Goal: Task Accomplishment & Management: Use online tool/utility

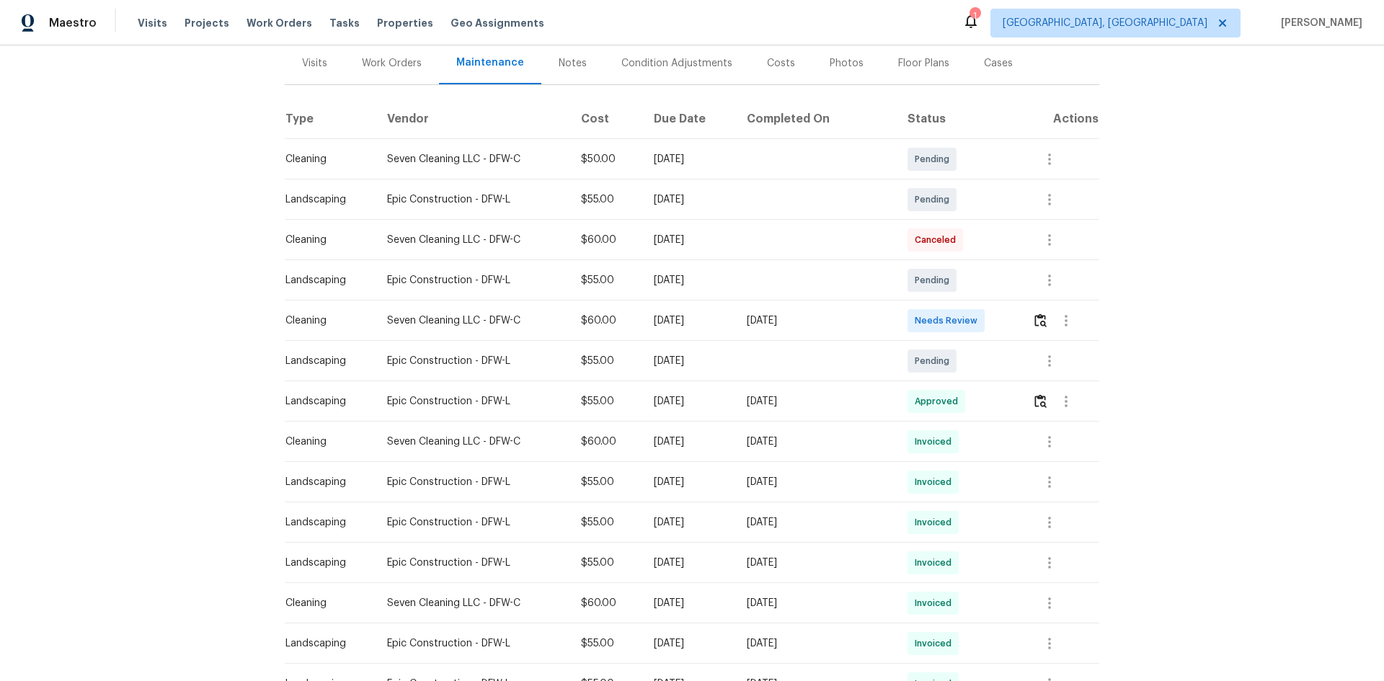
scroll to position [216, 0]
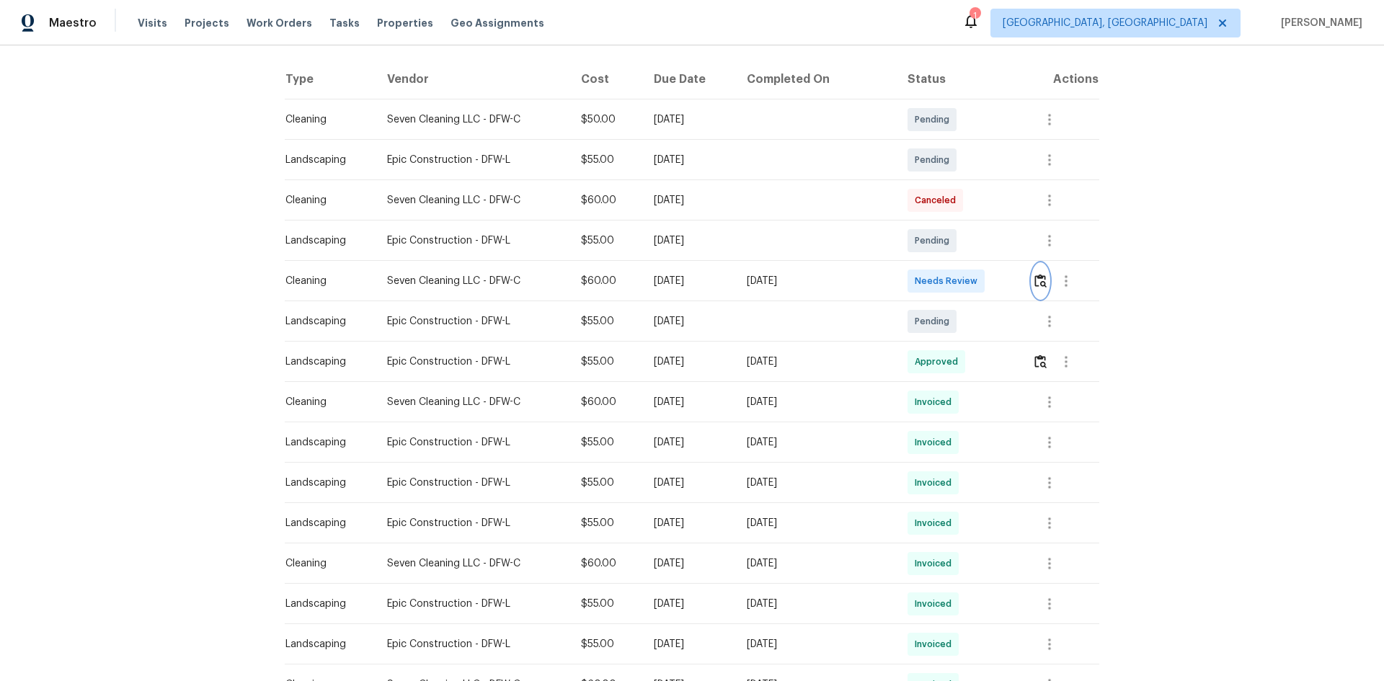
click at [1035, 276] on img "button" at bounding box center [1041, 281] width 12 height 14
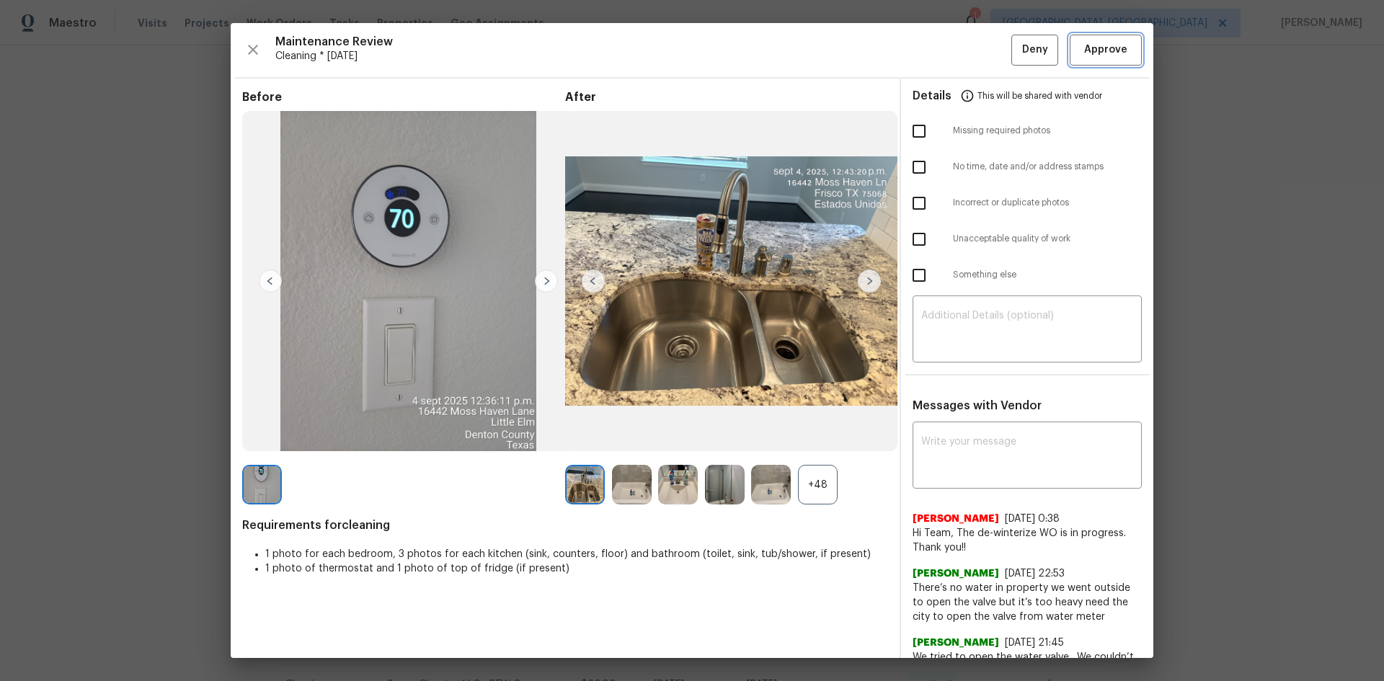
click at [1084, 54] on span "Approve" at bounding box center [1105, 50] width 43 height 18
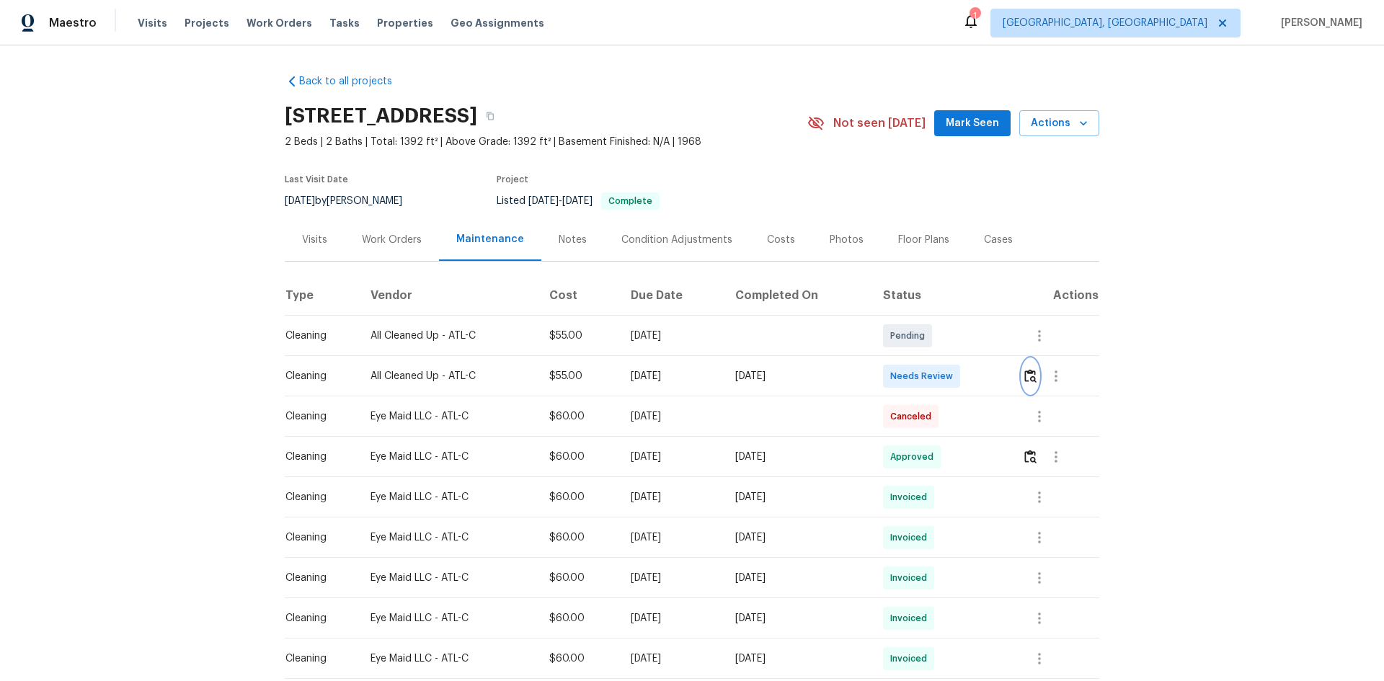
click at [1027, 374] on img "button" at bounding box center [1031, 376] width 12 height 14
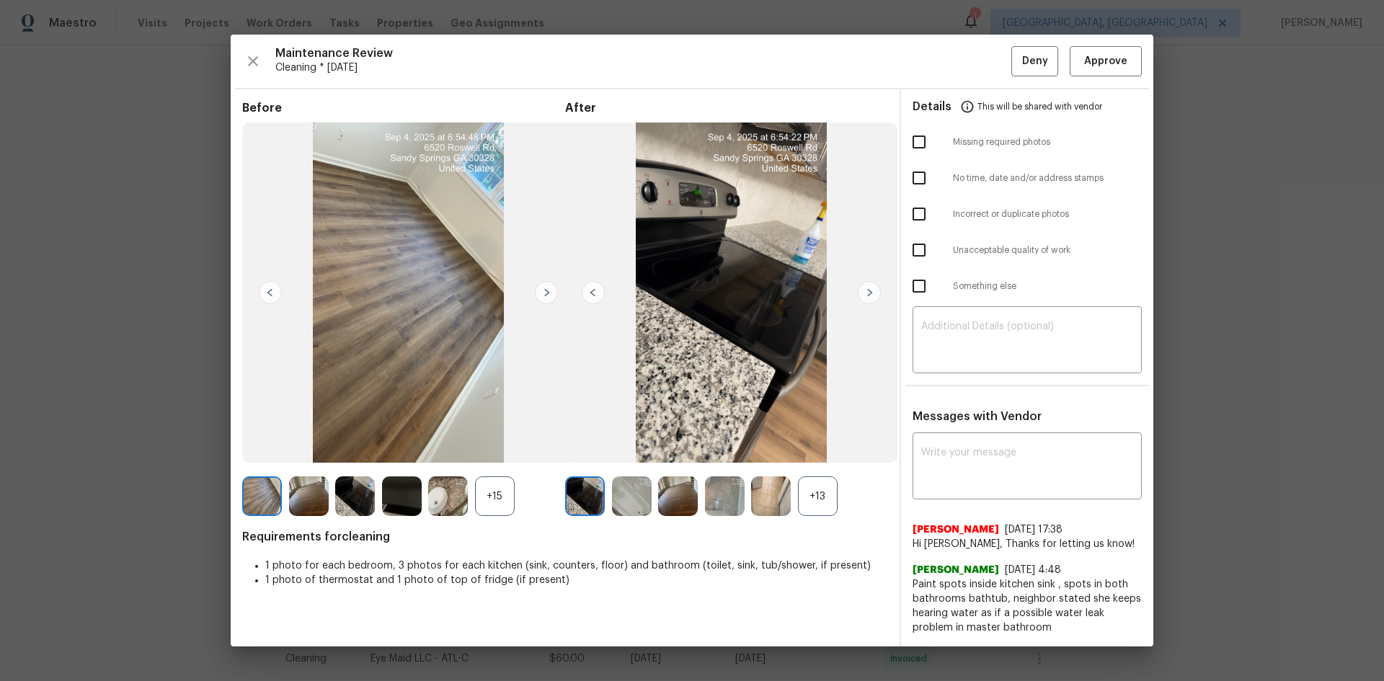
click at [919, 143] on input "checkbox" at bounding box center [919, 142] width 30 height 30
checkbox input "true"
click at [866, 296] on img at bounding box center [869, 292] width 23 height 23
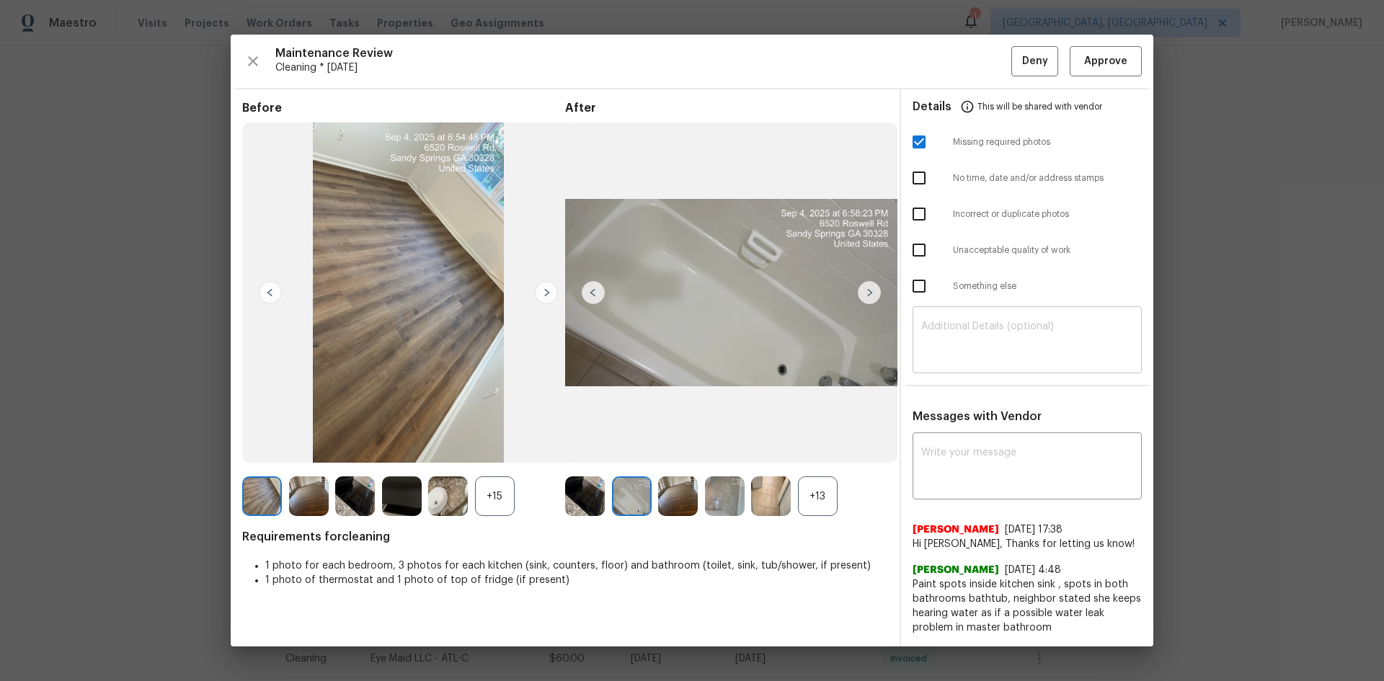
click at [948, 327] on textarea at bounding box center [1027, 342] width 212 height 40
paste textarea "Maintenance Audit Team: Hello! Unfortunately, this Cleaning visit completed on …"
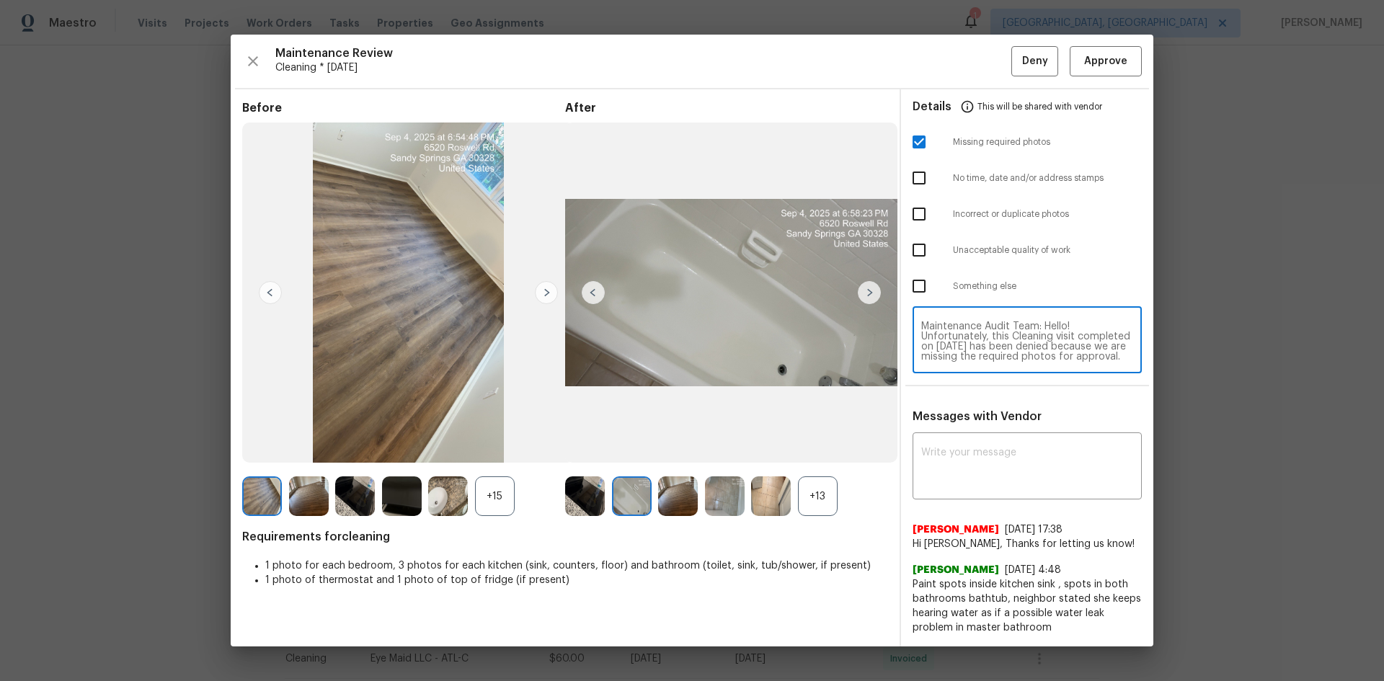
scroll to position [151, 0]
type textarea "Maintenance Audit Team: Hello! Unfortunately, this Cleaning visit completed on …"
click at [968, 437] on div "x ​" at bounding box center [1027, 467] width 229 height 63
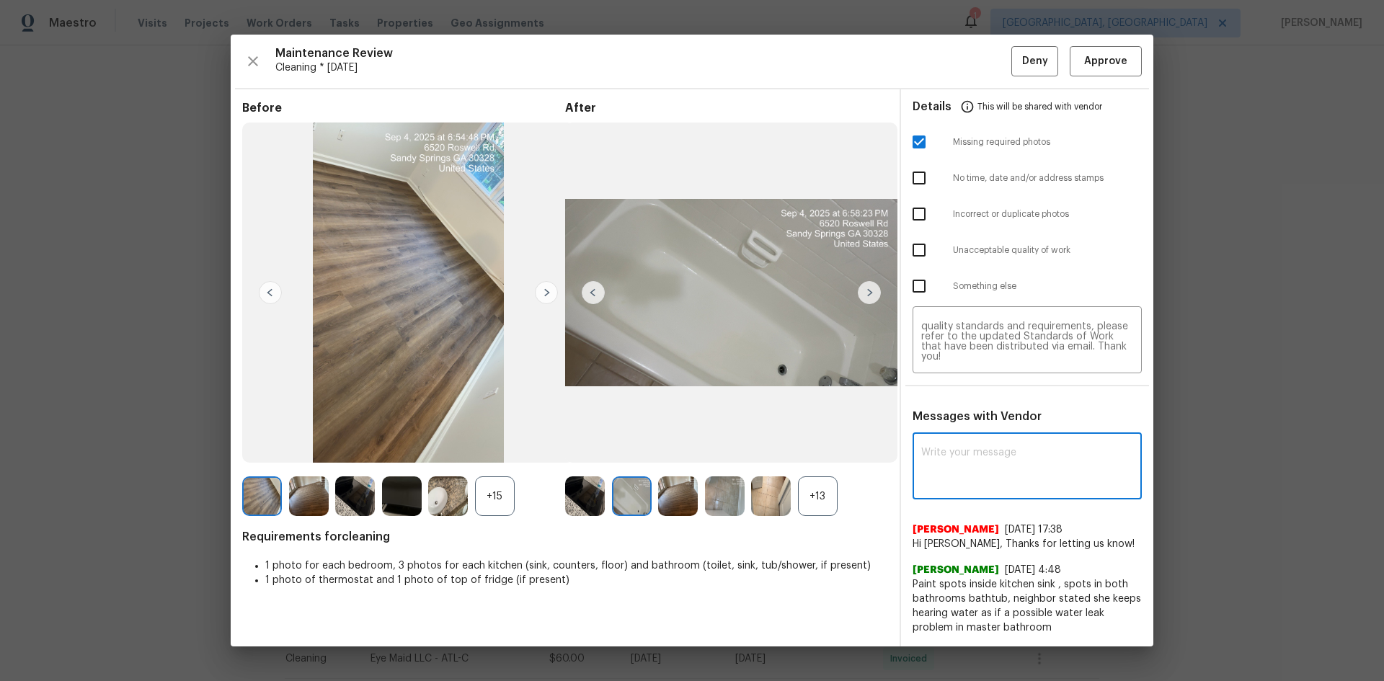
paste textarea "Maintenance Audit Team: Hello! Unfortunately, this Cleaning visit completed on …"
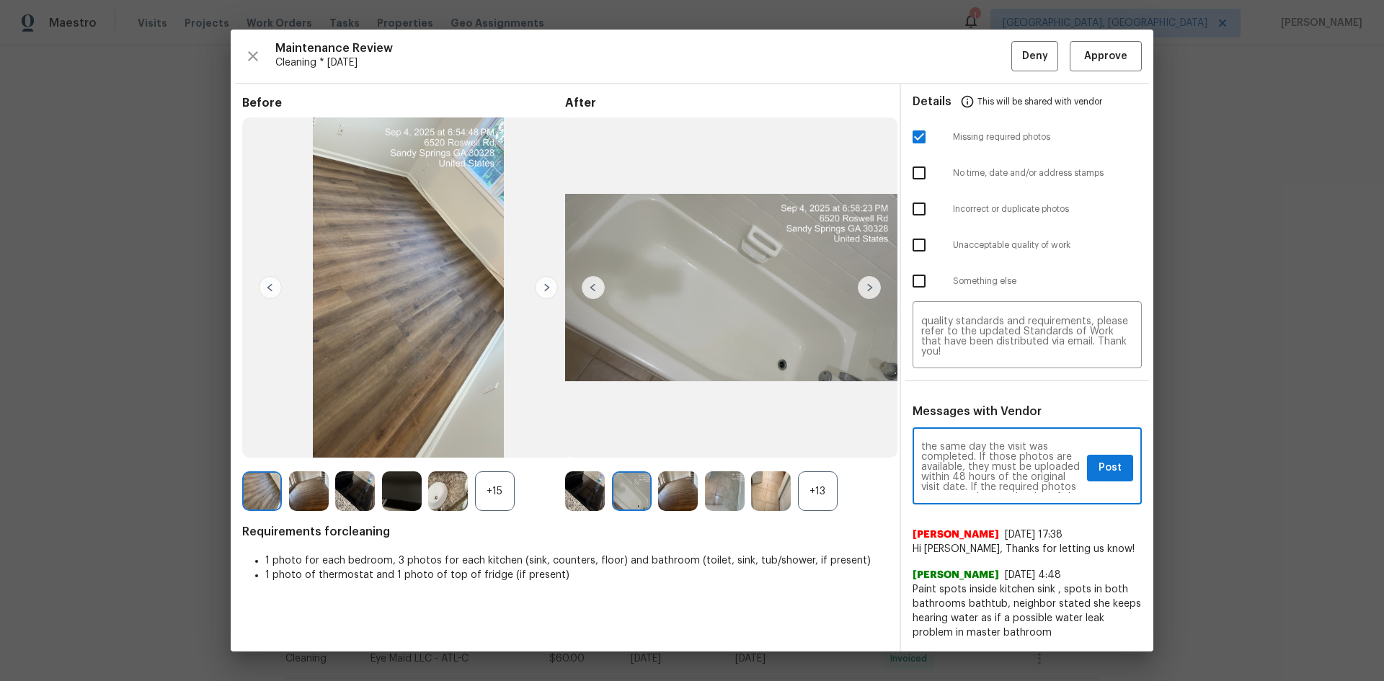
scroll to position [115, 0]
type textarea "Maintenance Audit Team: Hello! Unfortunately, this Cleaning visit completed on …"
click at [1108, 471] on span "Post" at bounding box center [1110, 468] width 23 height 18
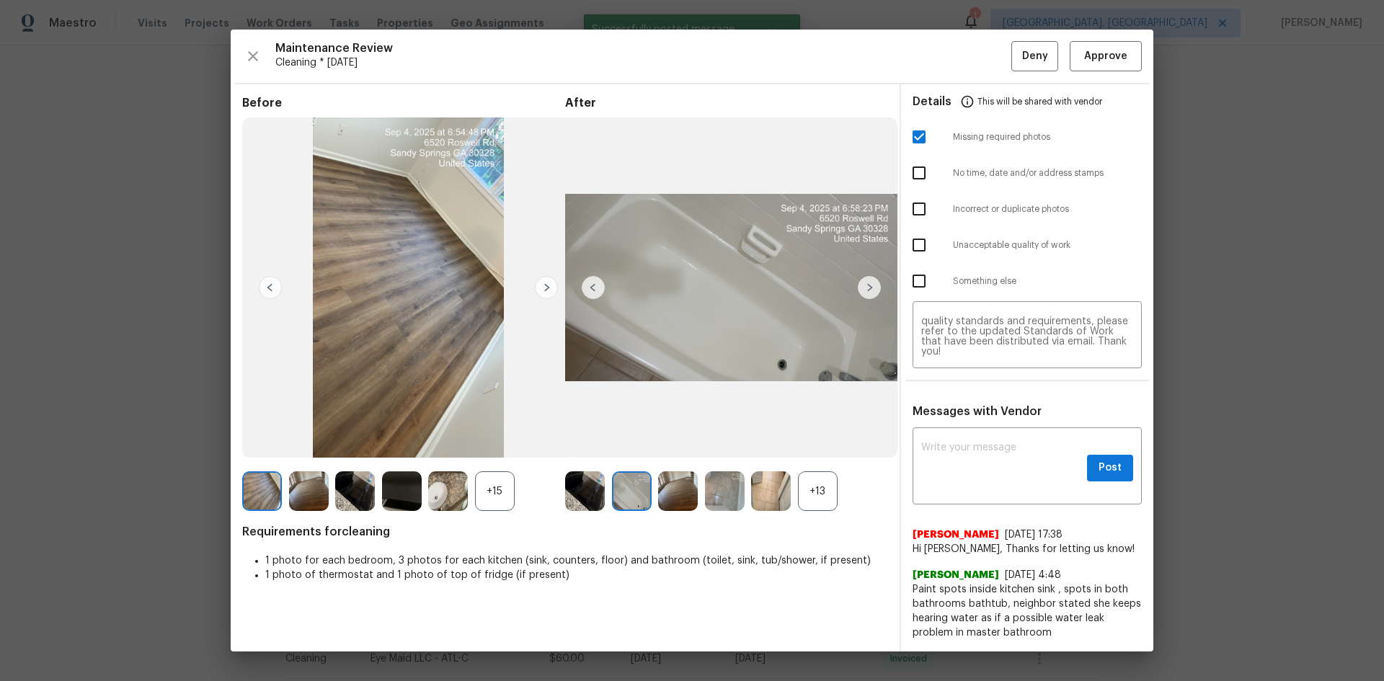
scroll to position [0, 0]
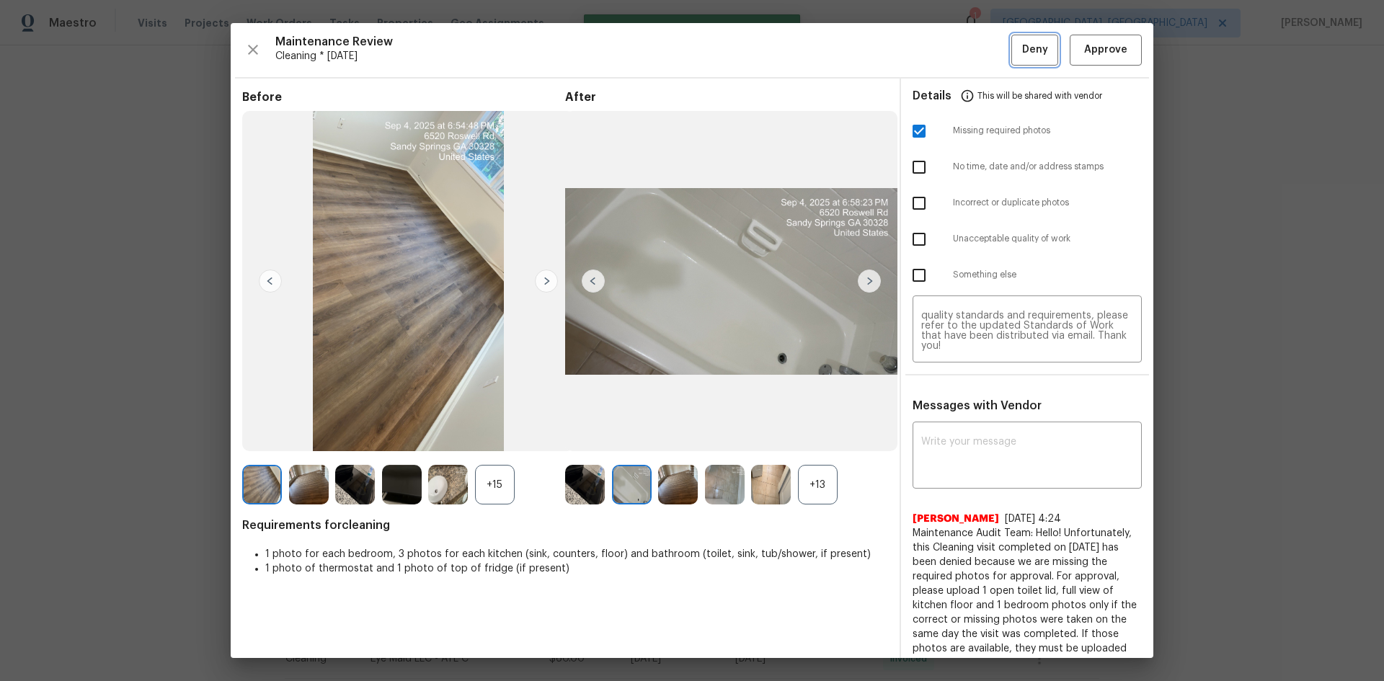
click at [1012, 52] on button "Deny" at bounding box center [1035, 50] width 47 height 31
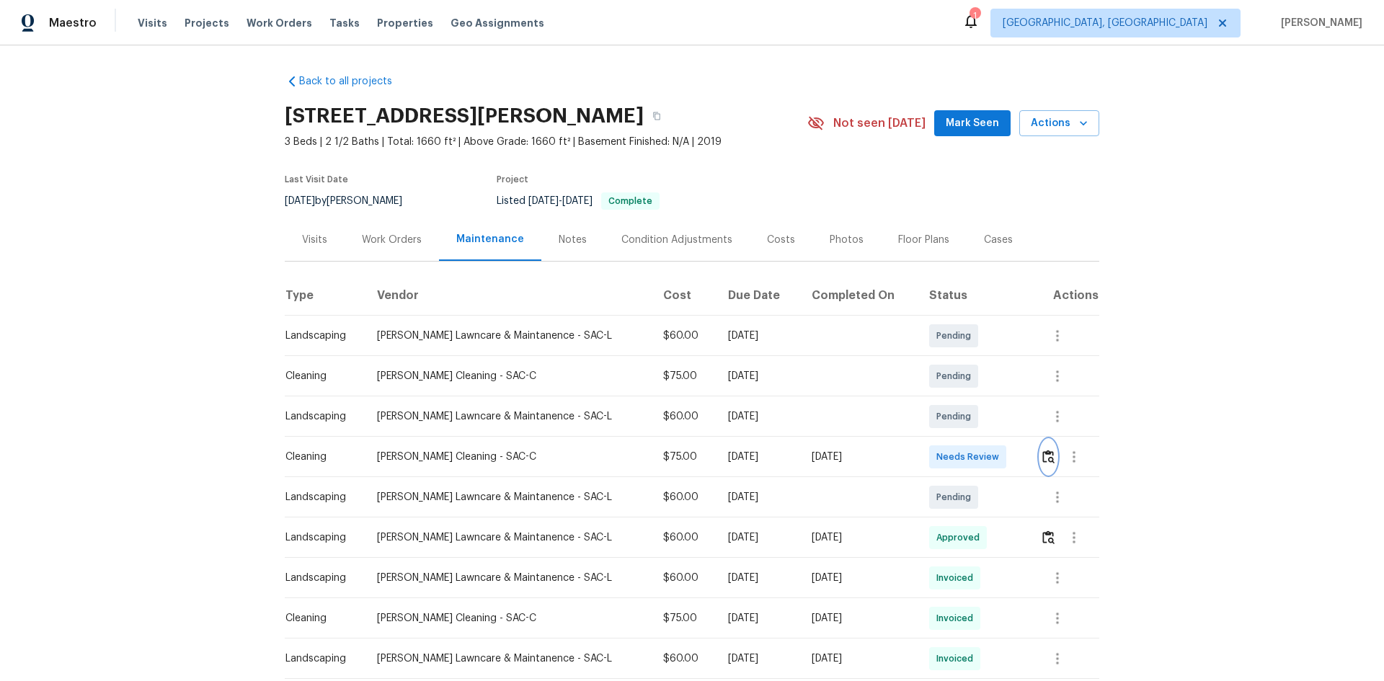
click at [1045, 456] on img "button" at bounding box center [1049, 457] width 12 height 14
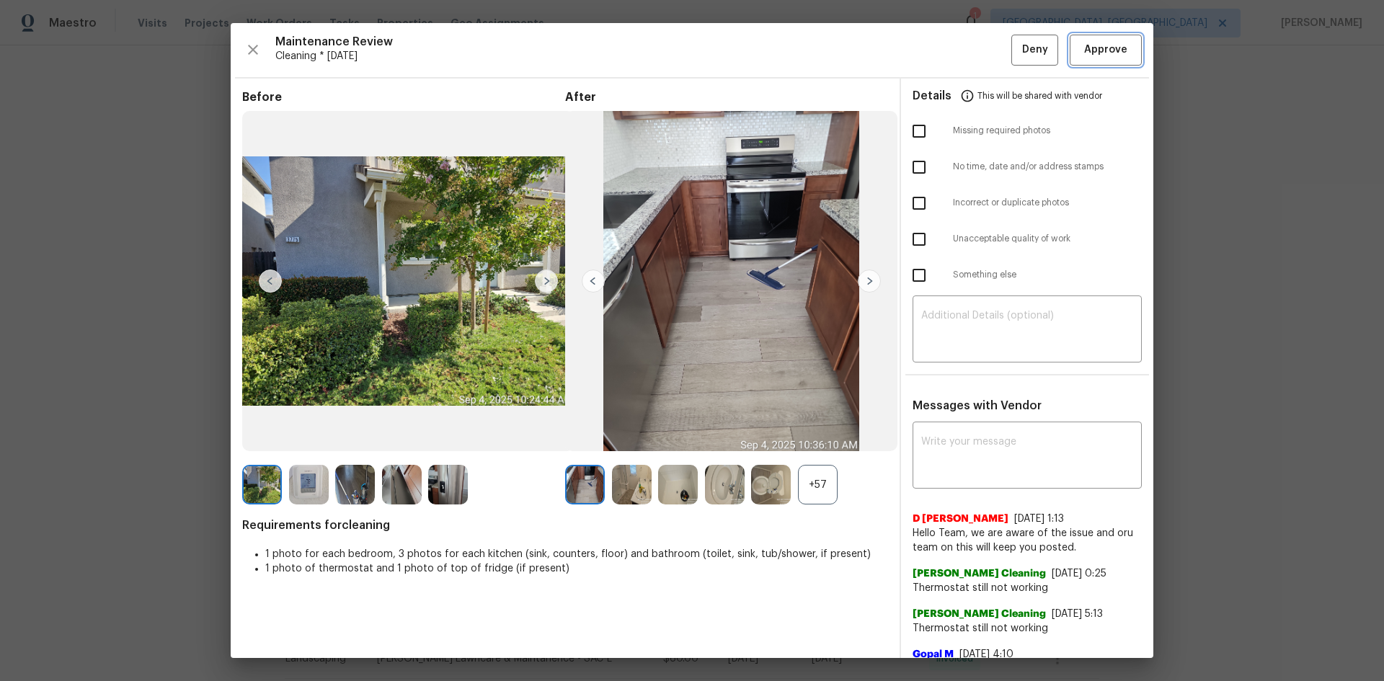
click at [1084, 58] on span "Approve" at bounding box center [1105, 50] width 43 height 18
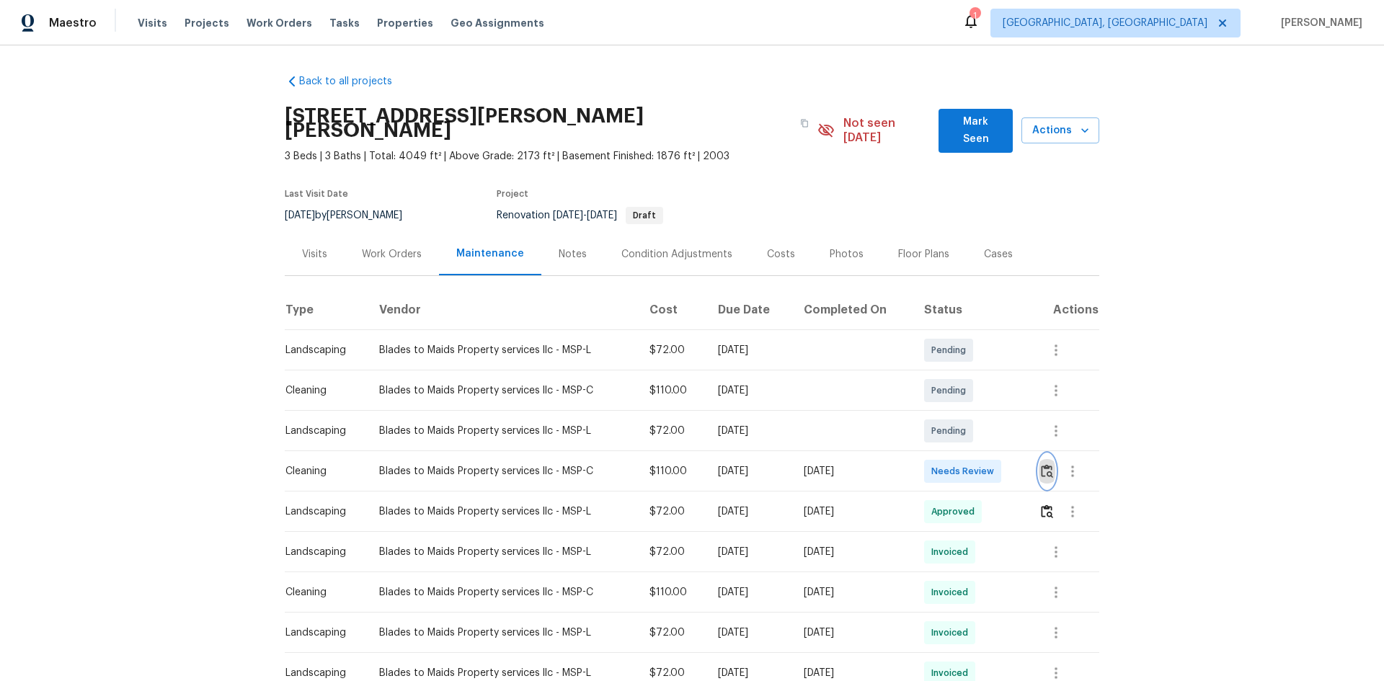
click at [1043, 464] on img "button" at bounding box center [1047, 471] width 12 height 14
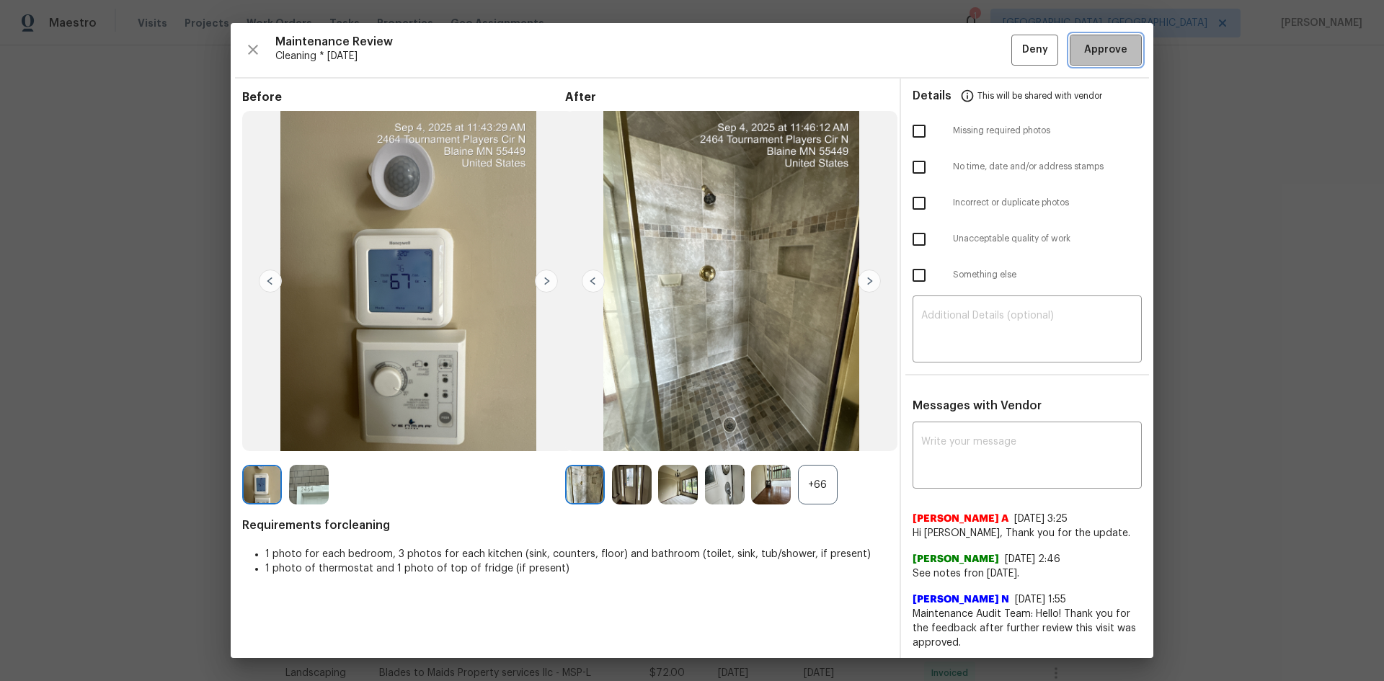
click at [1099, 54] on span "Approve" at bounding box center [1105, 50] width 43 height 18
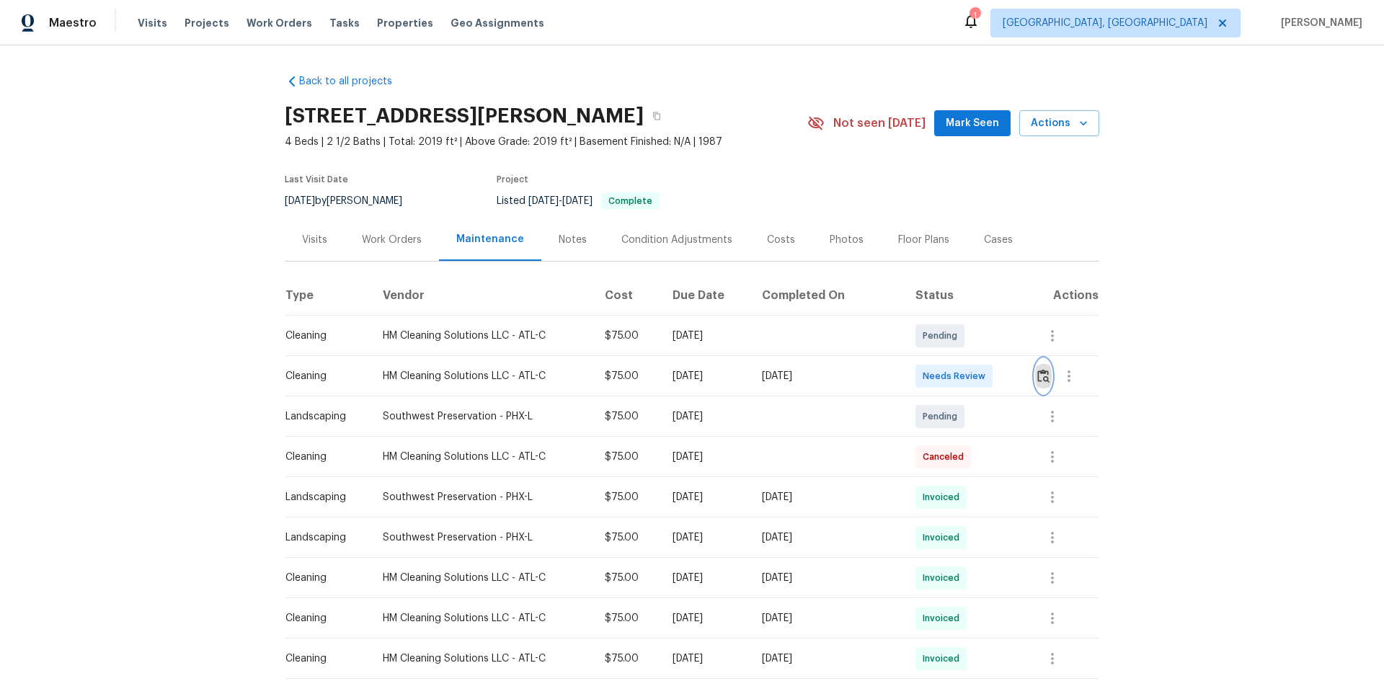
click at [1043, 376] on img "button" at bounding box center [1044, 376] width 12 height 14
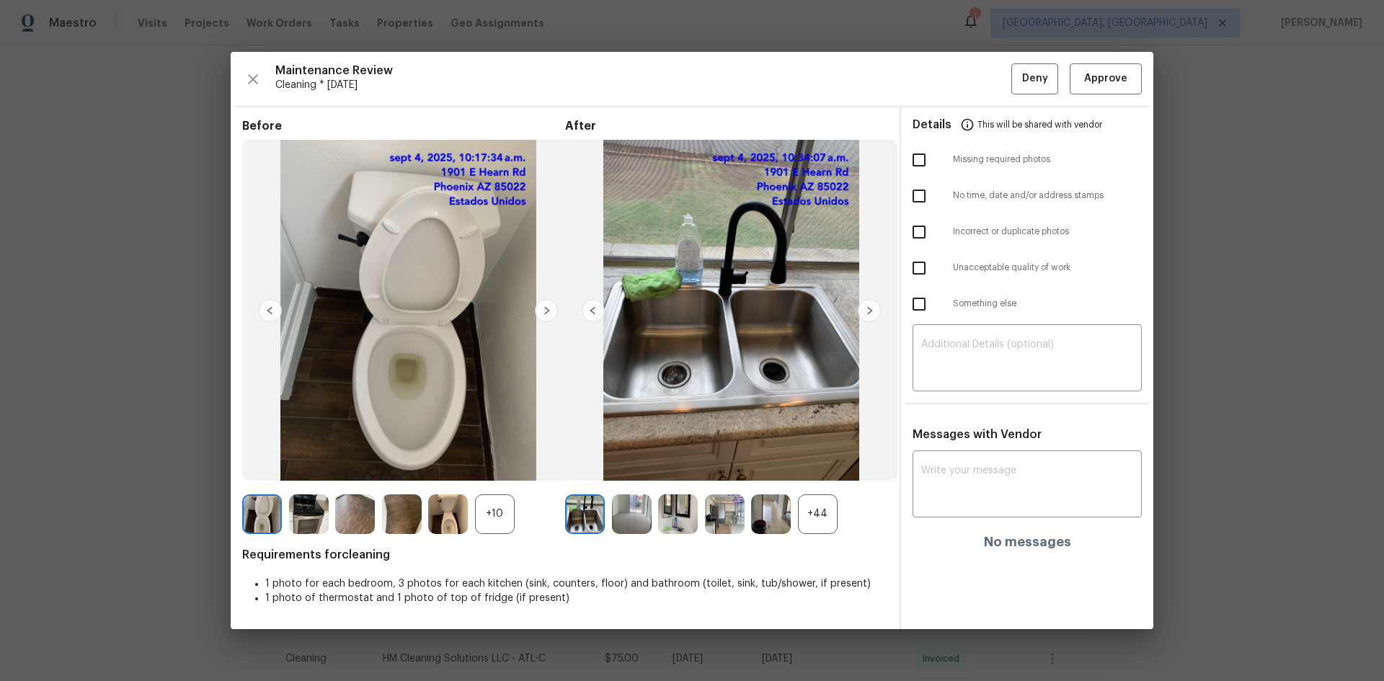
click at [806, 511] on div "+44" at bounding box center [818, 515] width 40 height 40
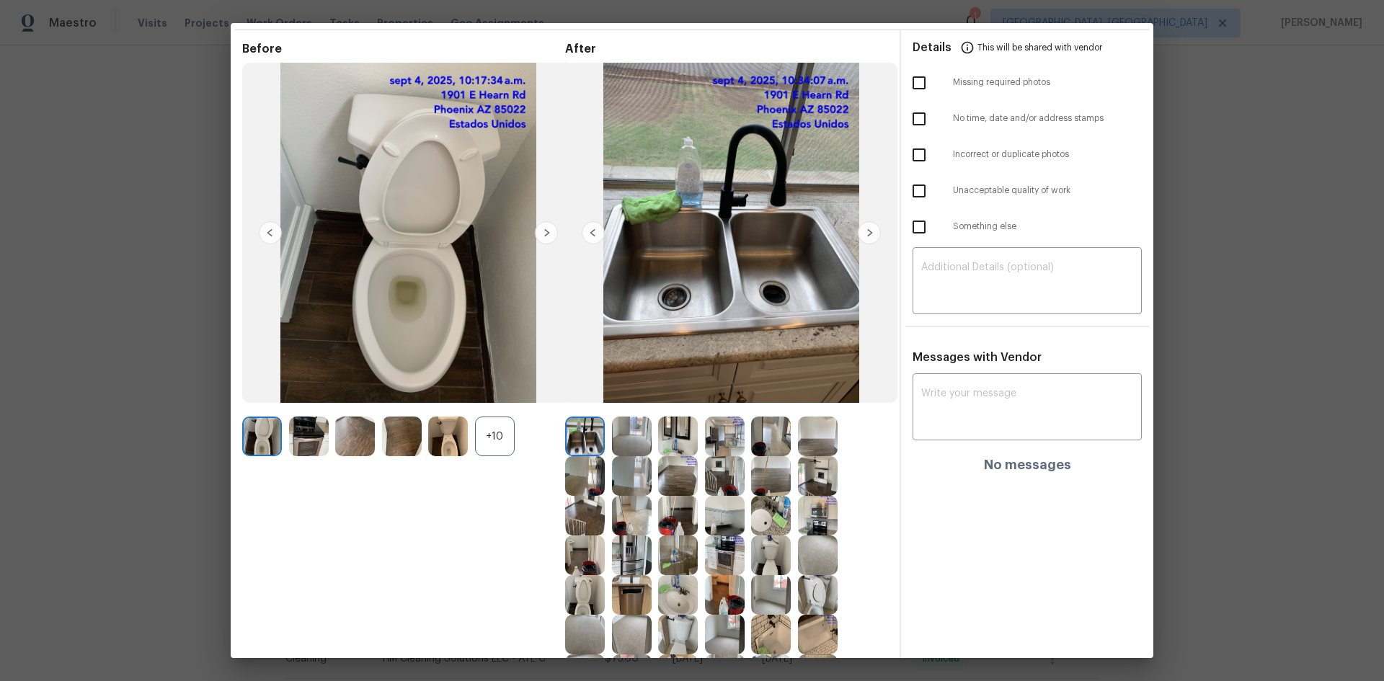
scroll to position [43, 0]
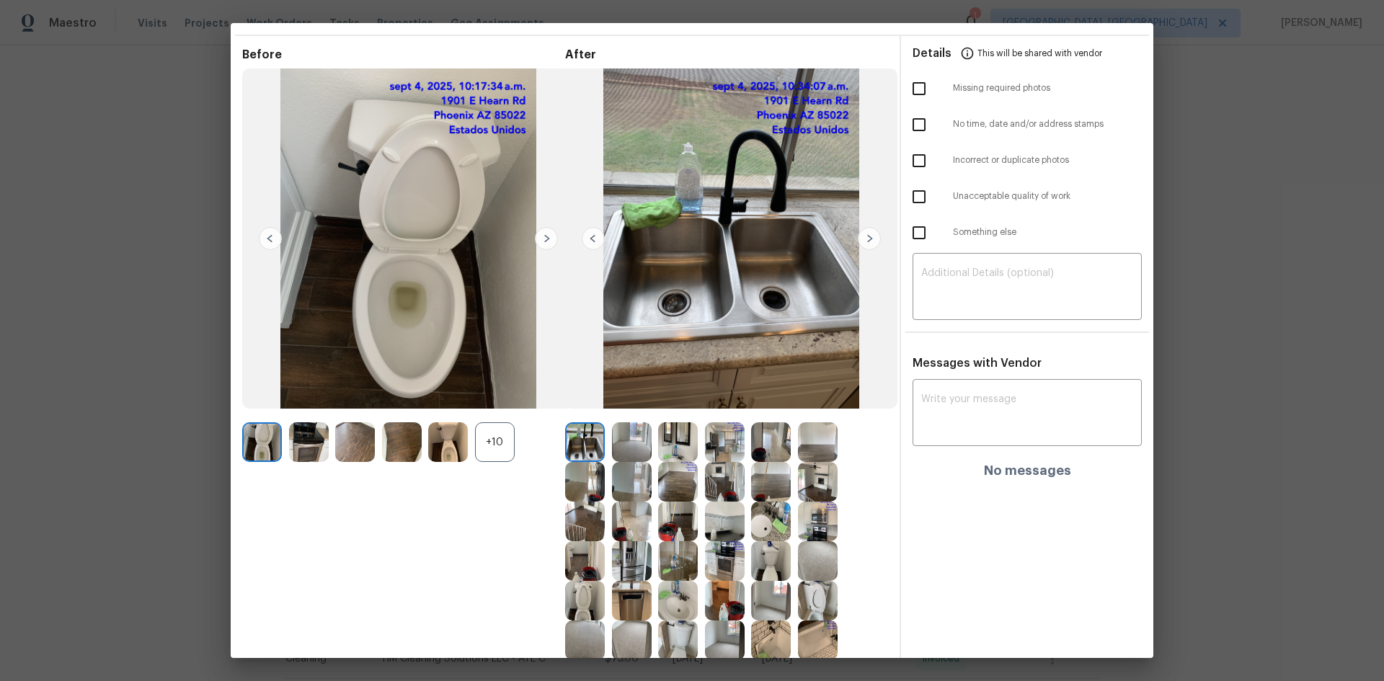
click at [864, 236] on img at bounding box center [869, 238] width 23 height 23
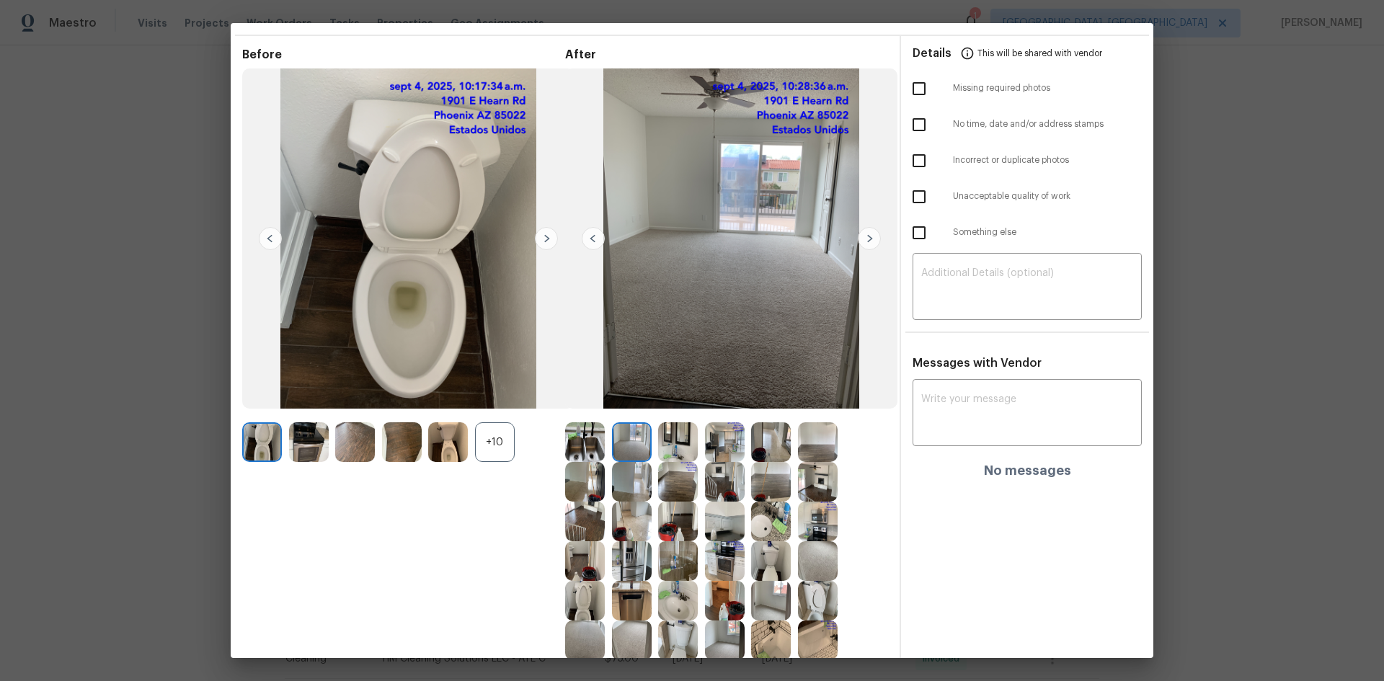
scroll to position [0, 0]
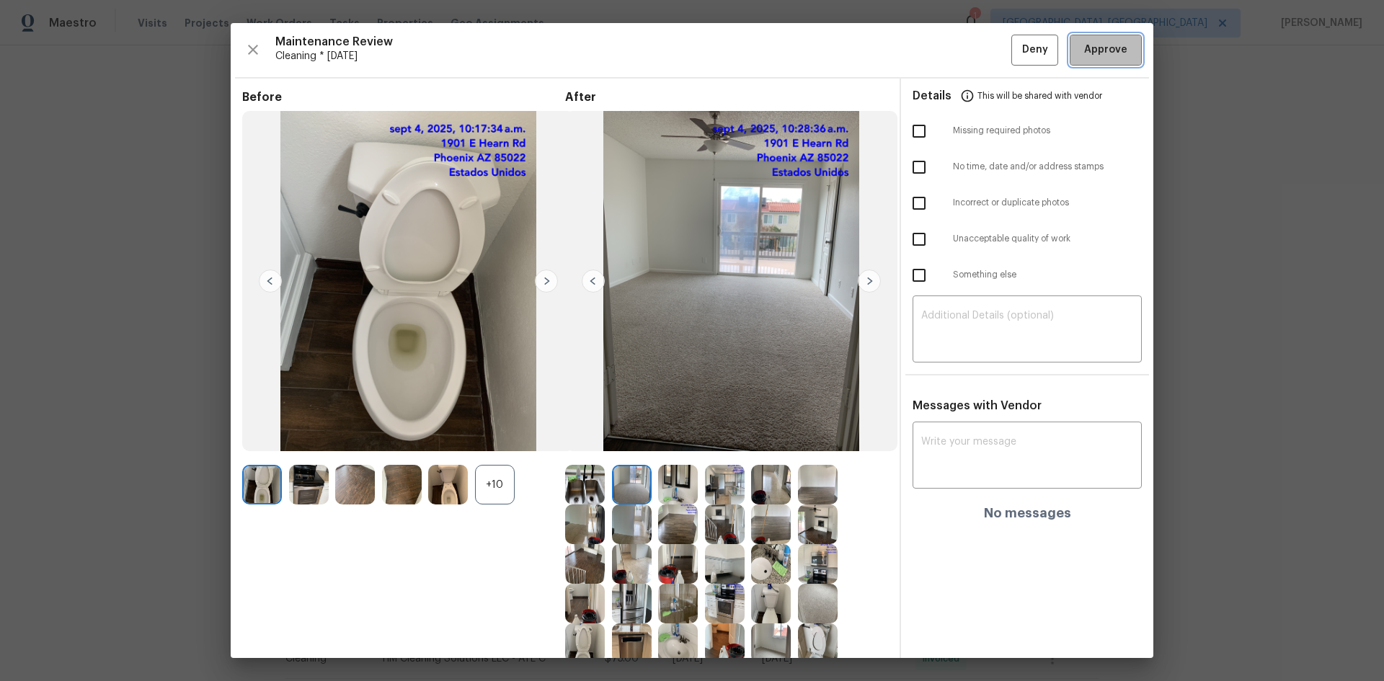
click at [1084, 58] on span "Approve" at bounding box center [1105, 50] width 43 height 18
